Goal: Task Accomplishment & Management: Complete application form

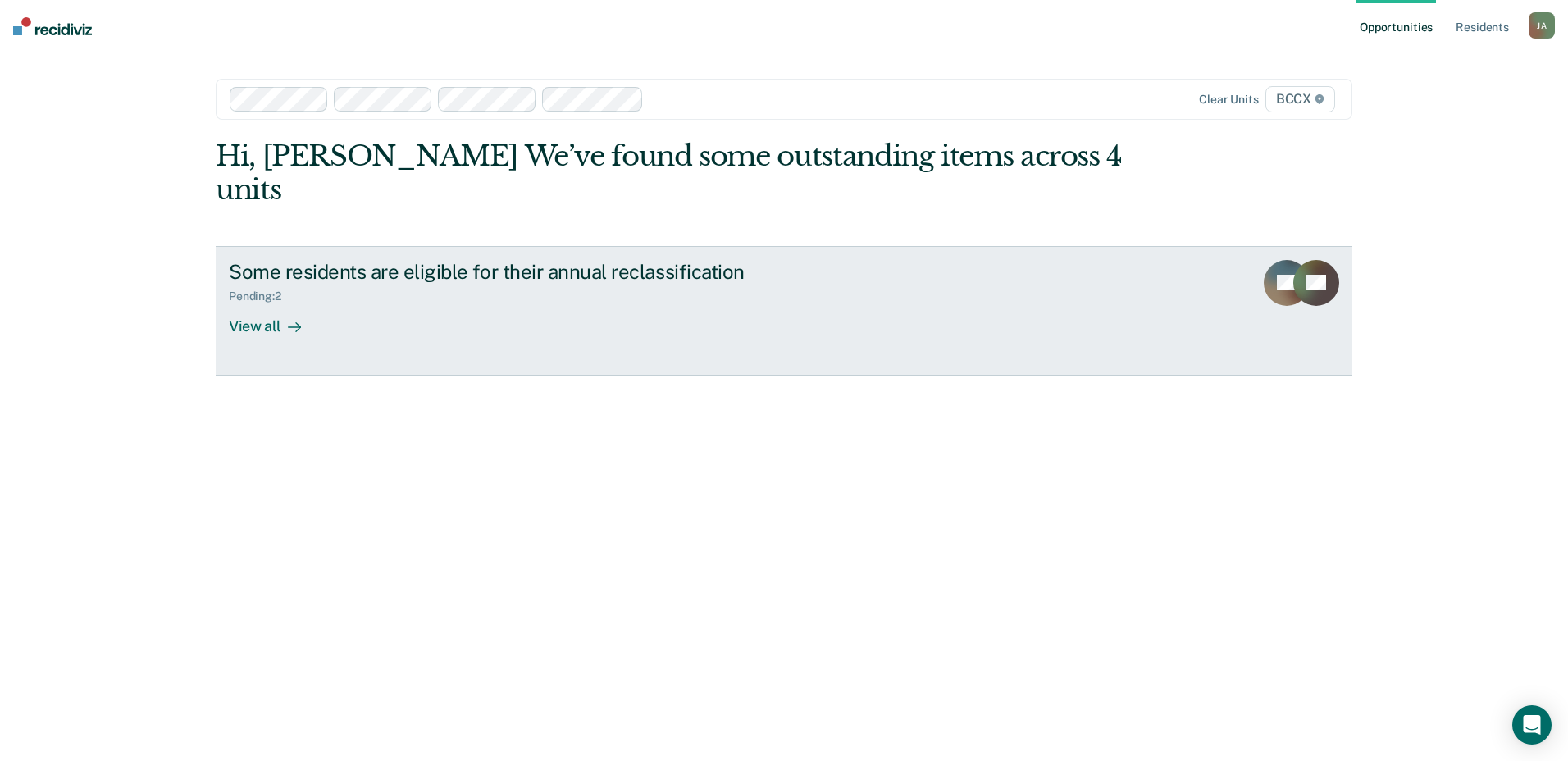
click at [253, 304] on div "View all" at bounding box center [275, 320] width 92 height 32
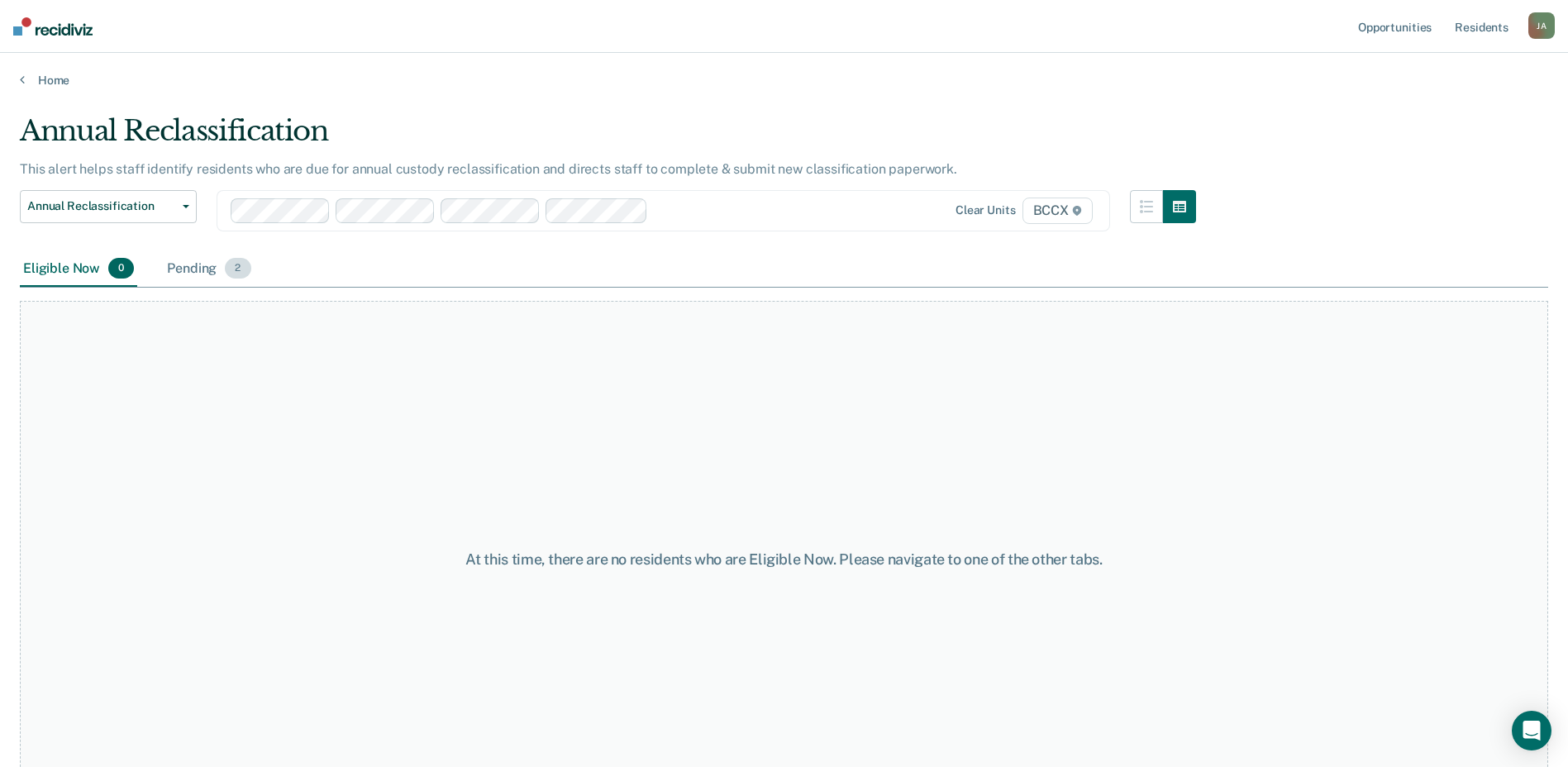
click at [186, 269] on div "Pending 2" at bounding box center [209, 268] width 90 height 36
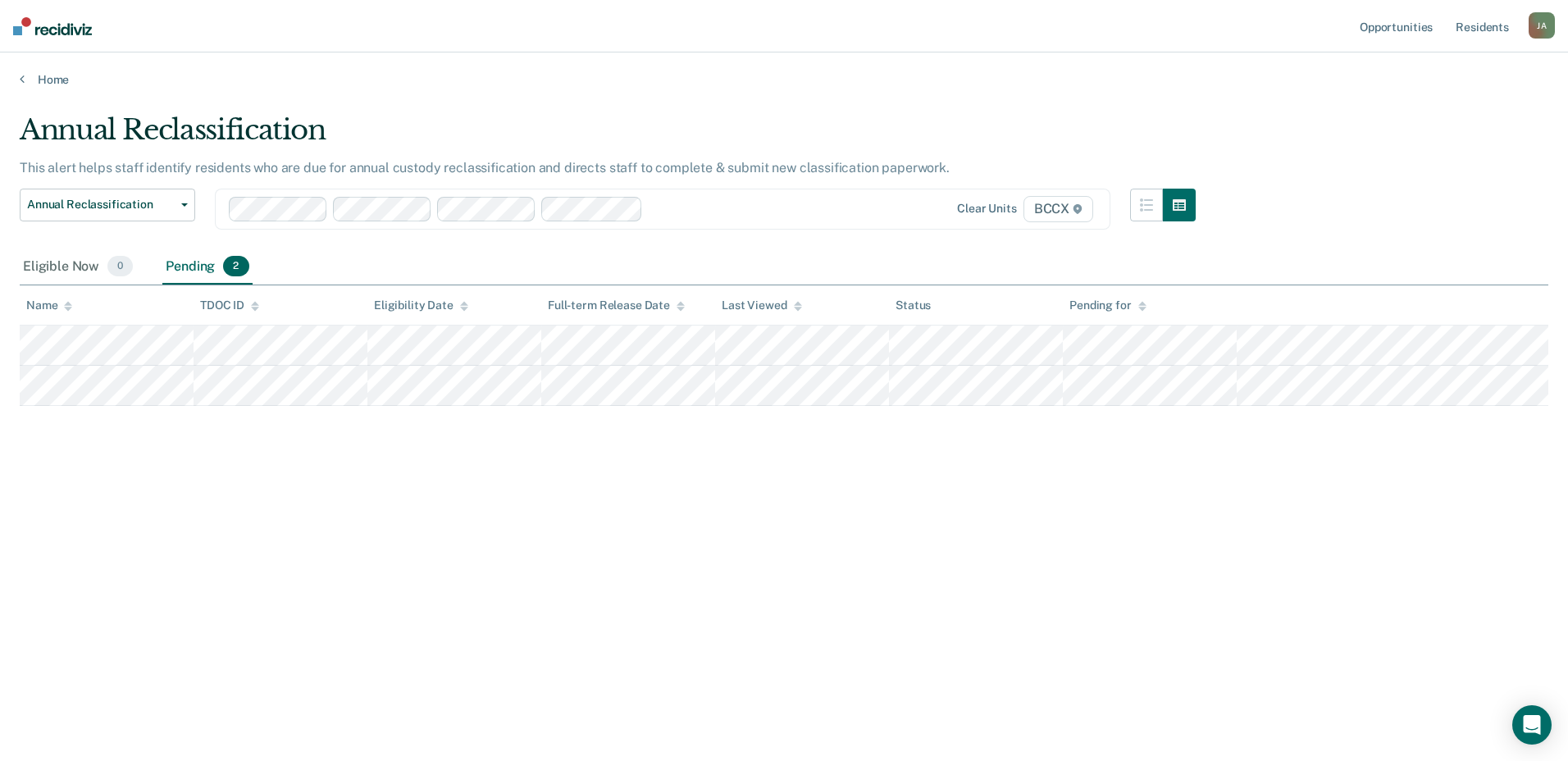
click at [948, 515] on div "Annual Reclassification This alert helps staff identify residents who are due f…" at bounding box center [784, 375] width 1529 height 524
click at [930, 500] on div "Annual Reclassification This alert helps staff identify residents who are due f…" at bounding box center [784, 375] width 1529 height 524
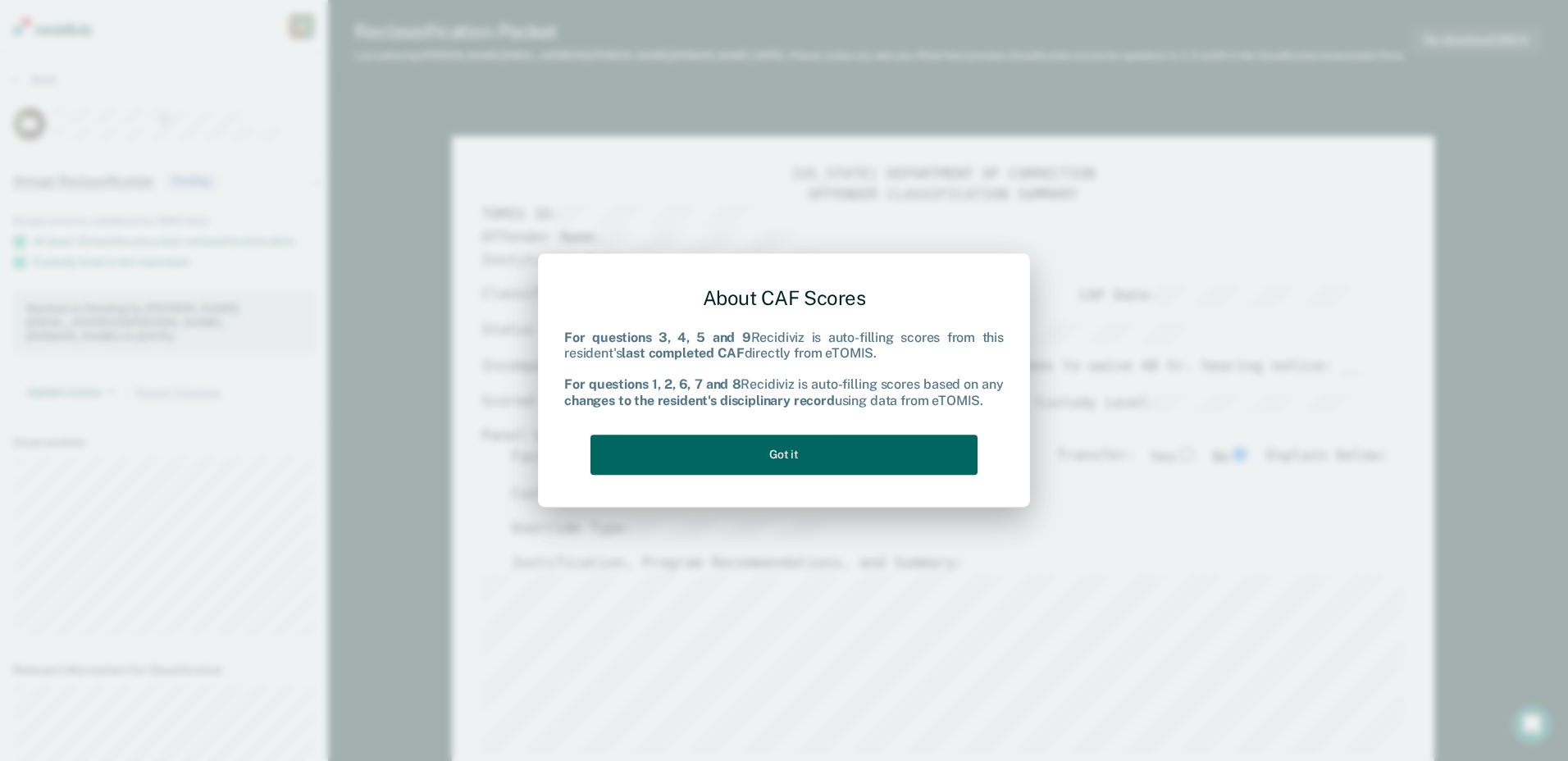
click at [799, 450] on button "Got it" at bounding box center [784, 455] width 387 height 40
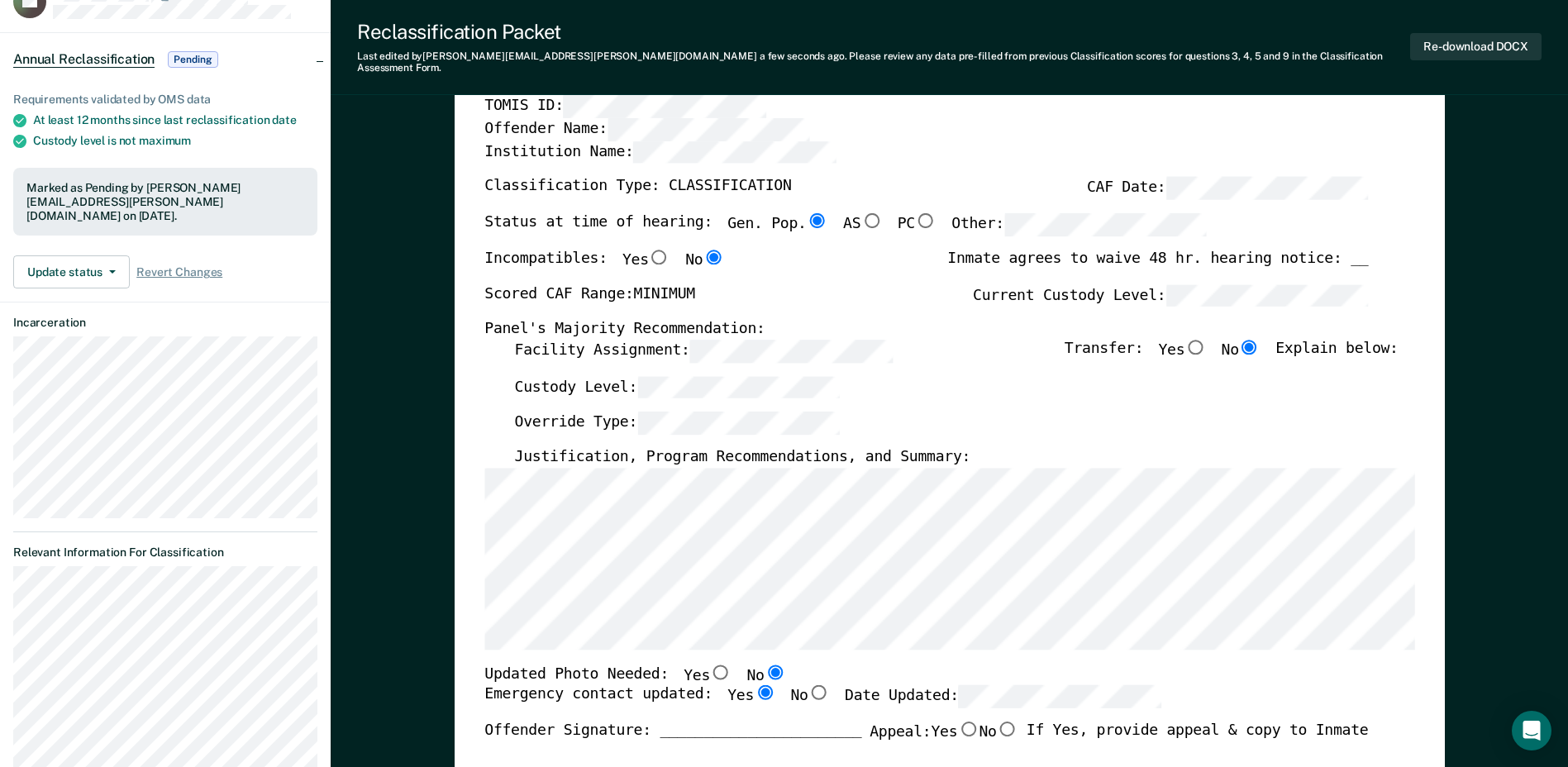
scroll to position [166, 0]
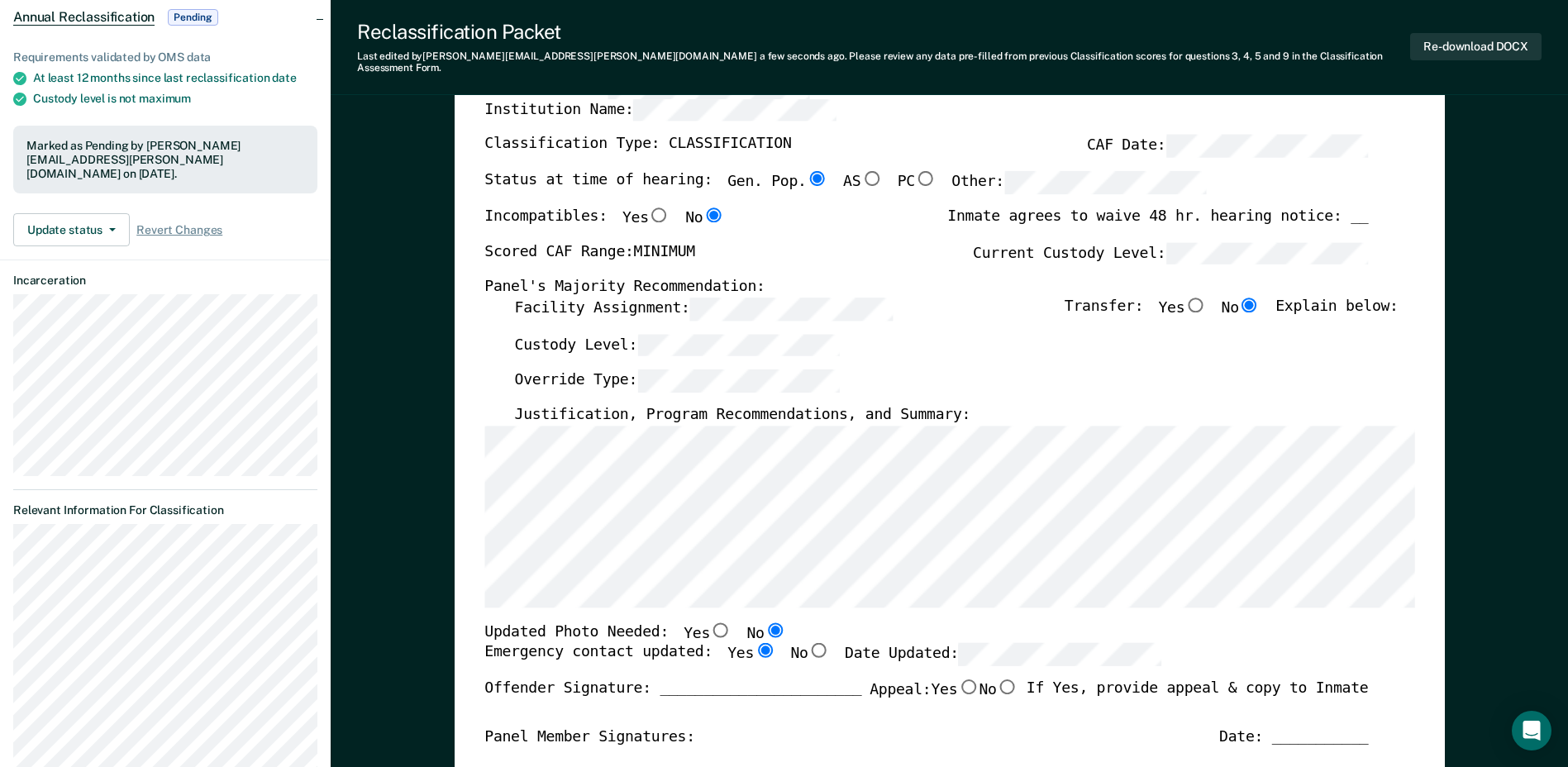
click at [927, 334] on div "Custody Level:" at bounding box center [956, 350] width 884 height 36
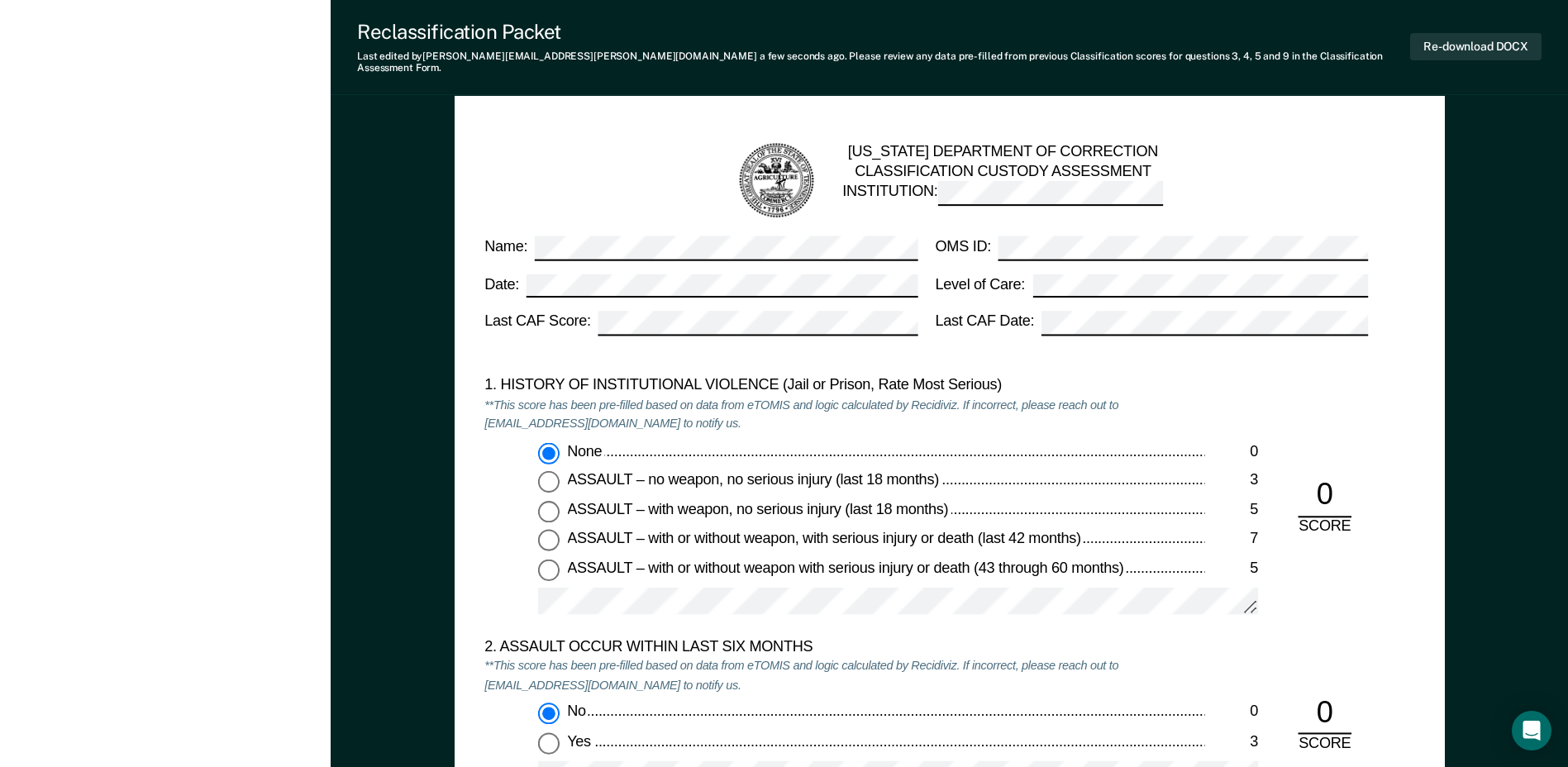
scroll to position [1322, 0]
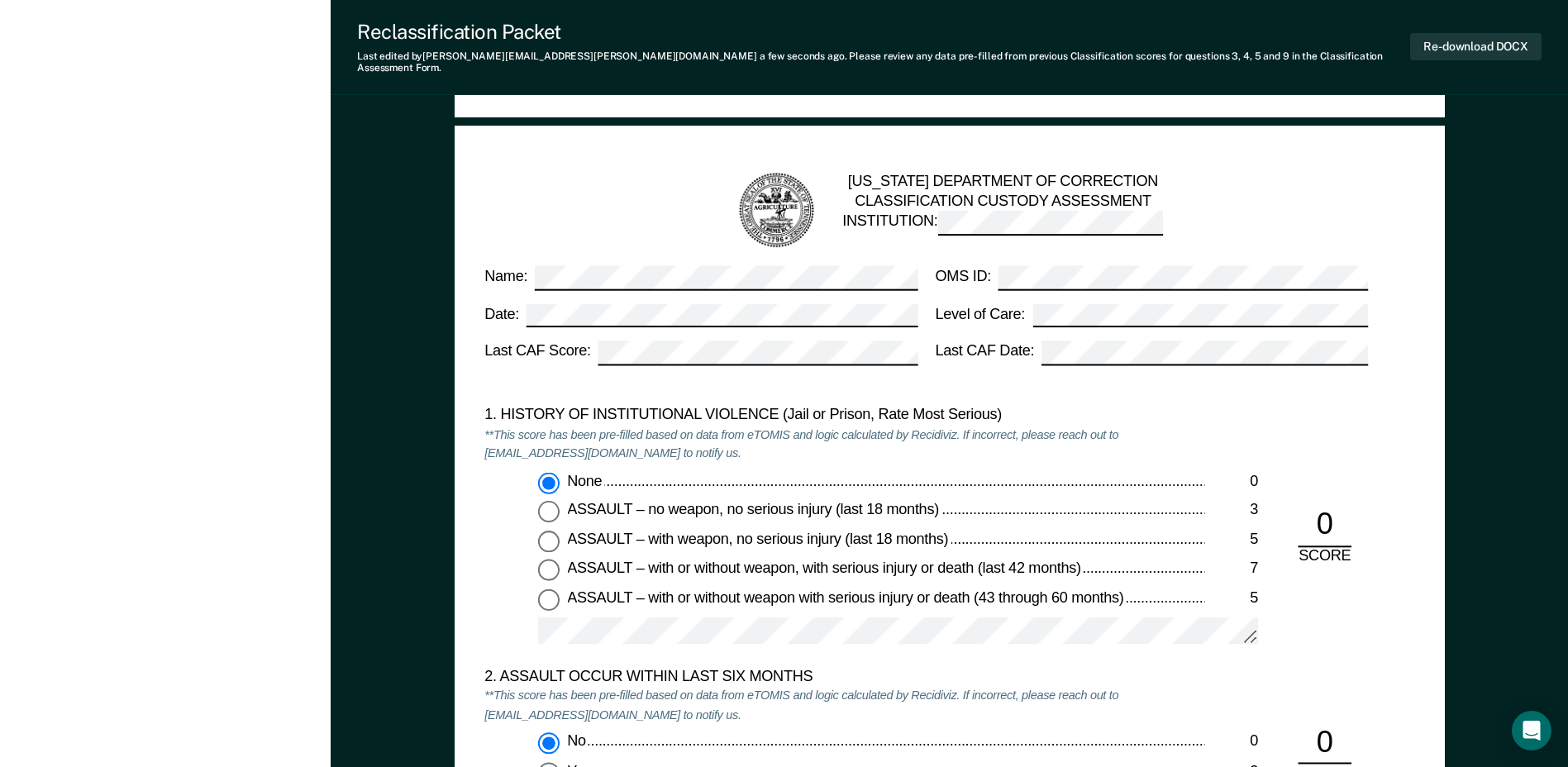
click at [1201, 406] on div "1. HISTORY OF INSTITUTIONAL VIOLENCE (Jail or Prison, Rate Most Serious)" at bounding box center [844, 416] width 720 height 20
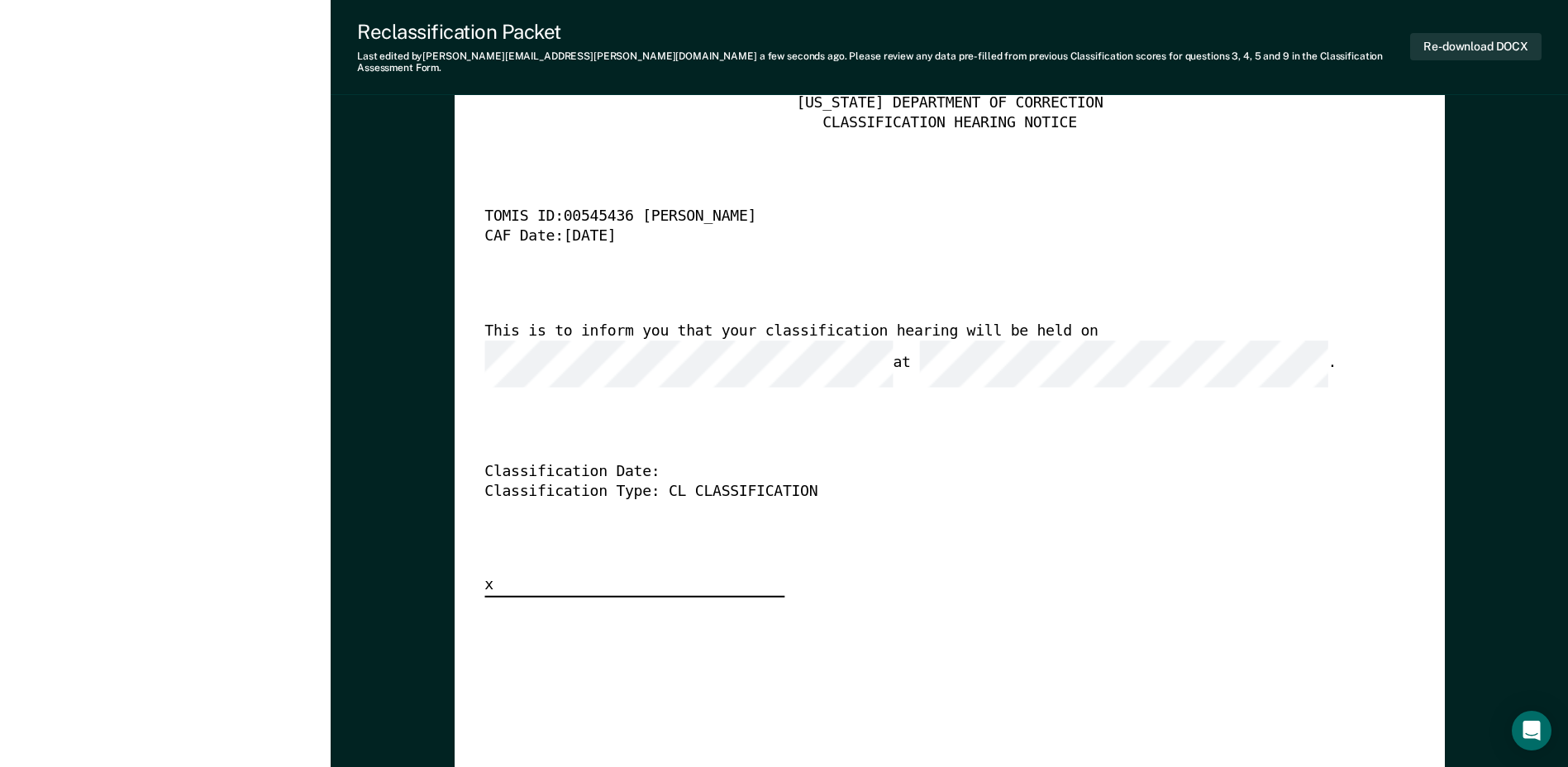
scroll to position [4068, 0]
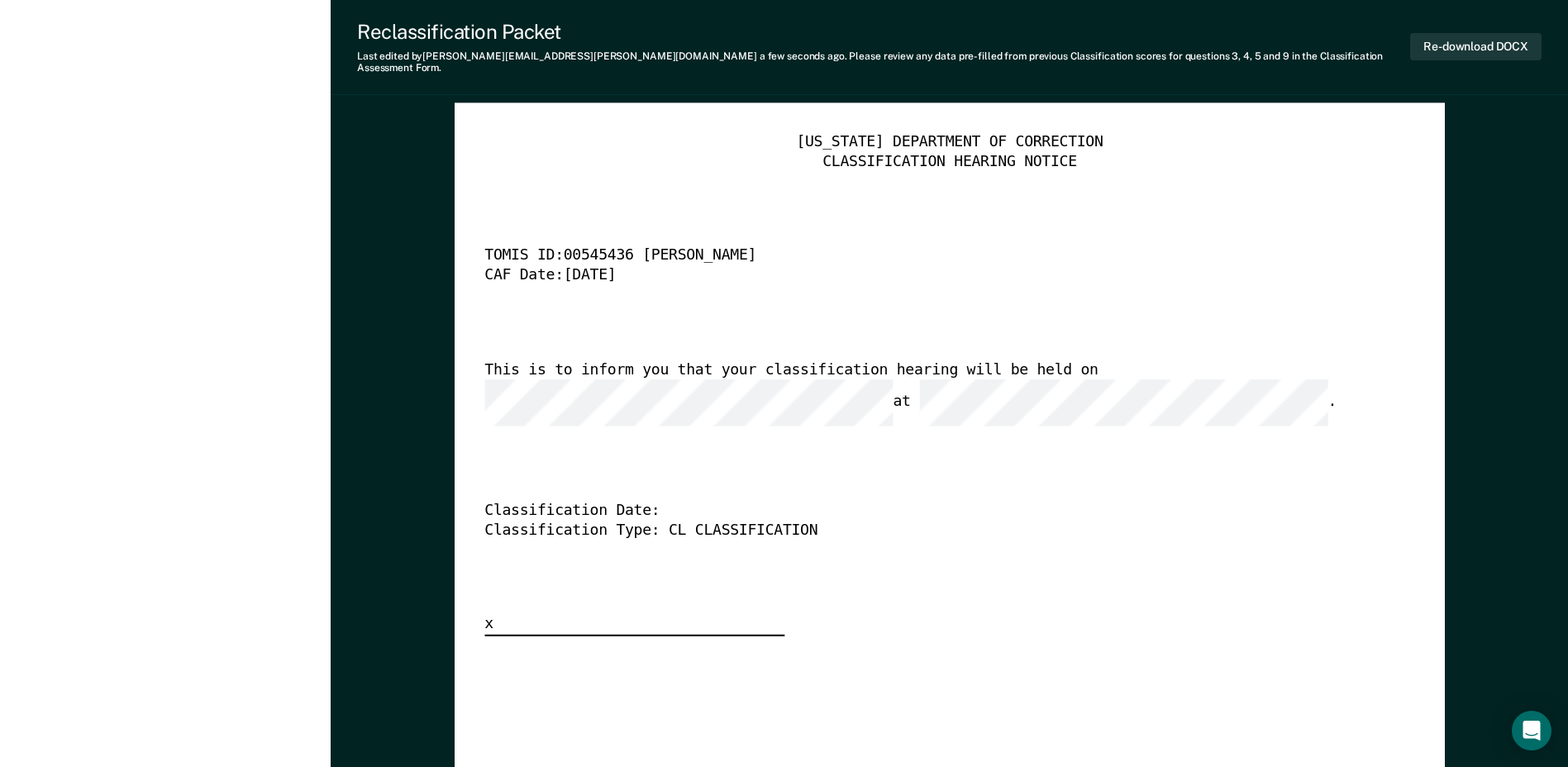
click at [868, 458] on div "[US_STATE] DEPARTMENT OF CORRECTION CLASSIFICATION HEARING NOTICE TOMIS ID: 005…" at bounding box center [950, 385] width 930 height 504
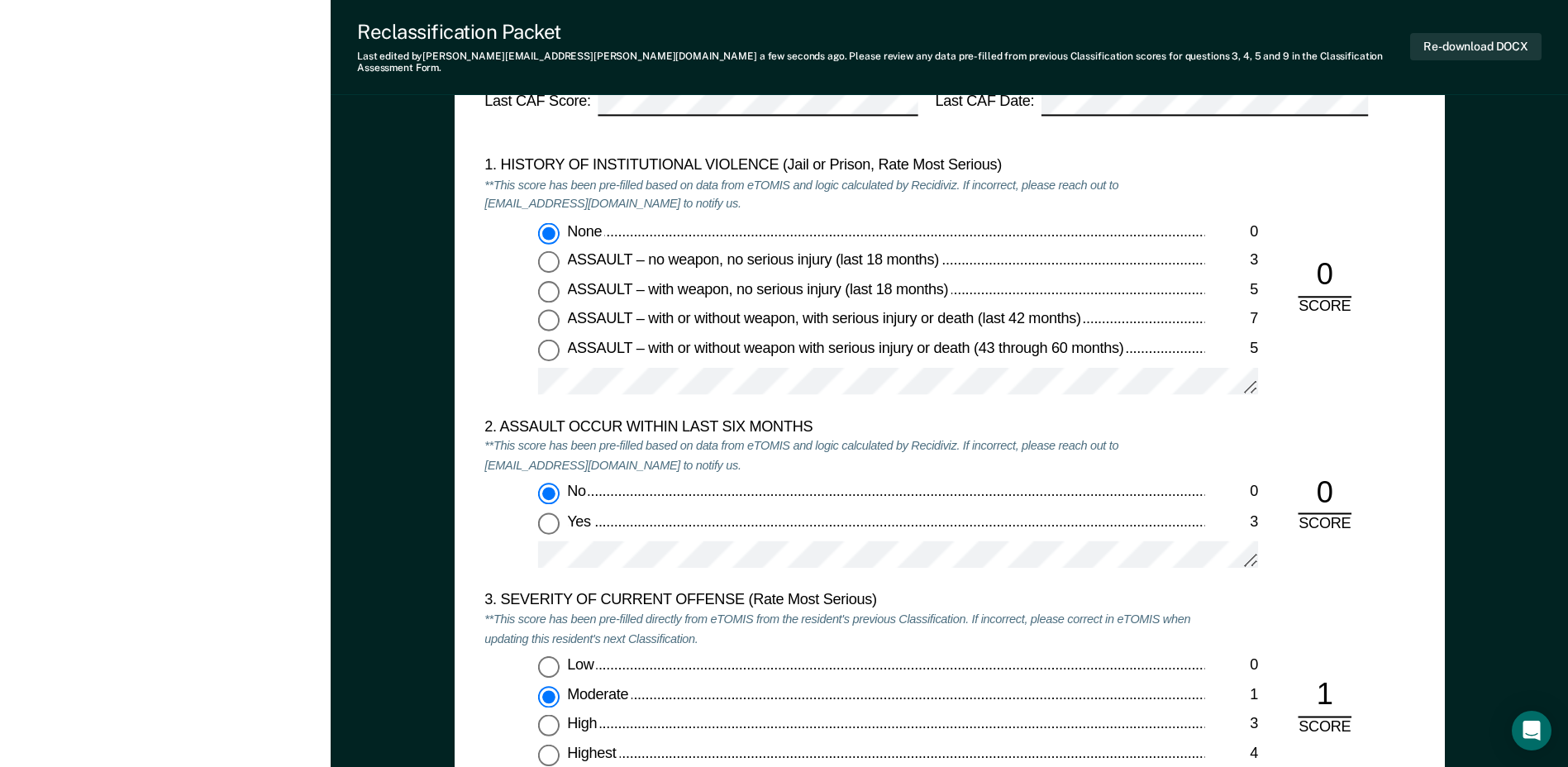
scroll to position [1570, 0]
click at [1514, 39] on button "Re-download DOCX" at bounding box center [1476, 47] width 131 height 28
type textarea "x"
